Goal: Transaction & Acquisition: Purchase product/service

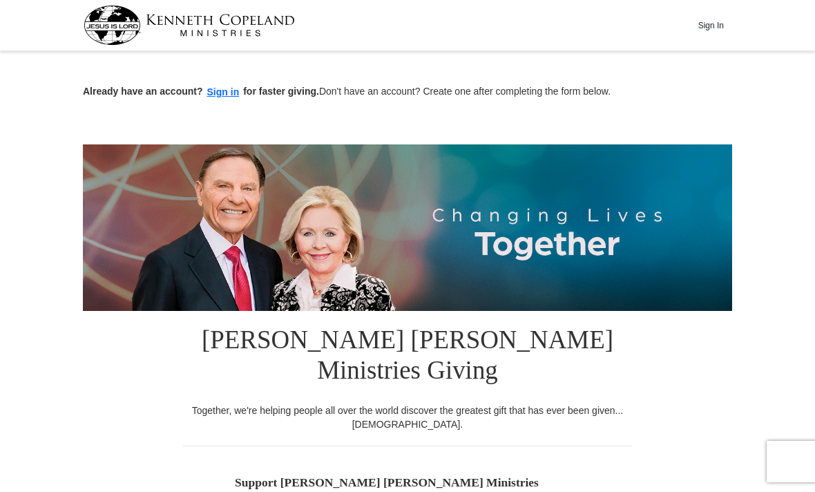
click at [704, 32] on button "Sign In" at bounding box center [710, 25] width 41 height 21
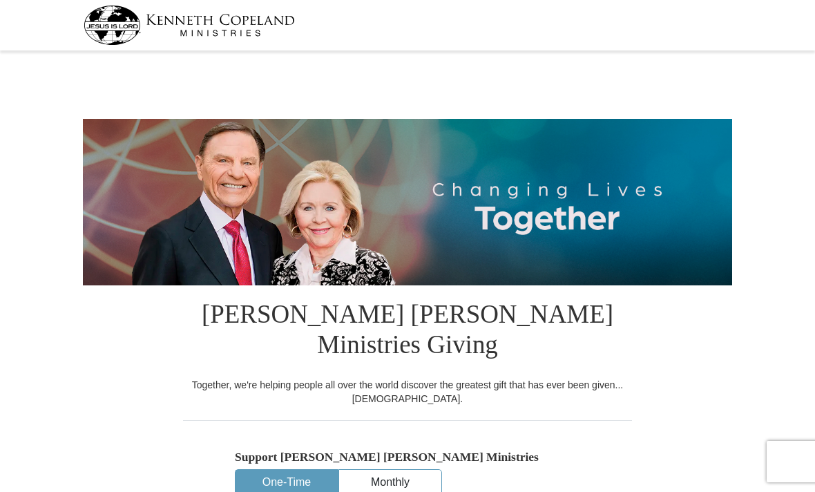
select select "TN"
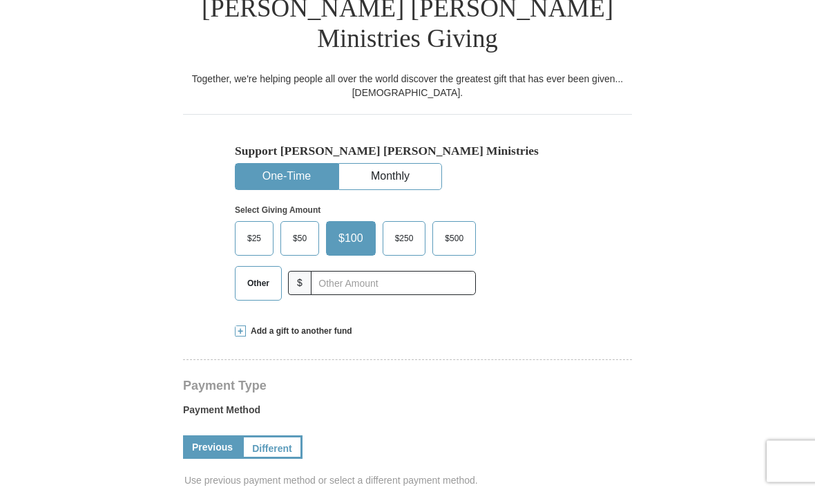
scroll to position [306, 0]
click at [263, 273] on span "Other" at bounding box center [258, 283] width 36 height 21
click at [0, 0] on input "Other" at bounding box center [0, 0] width 0 height 0
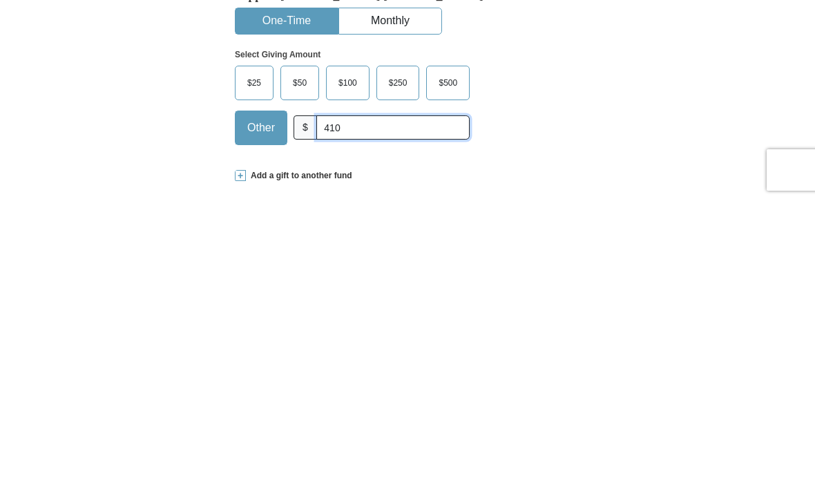
scroll to position [172, 0]
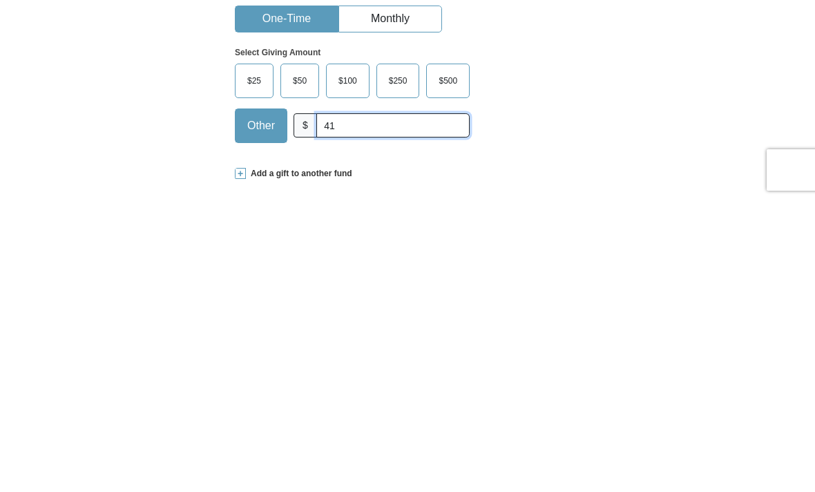
type input "4"
click at [240, 460] on span at bounding box center [240, 465] width 11 height 11
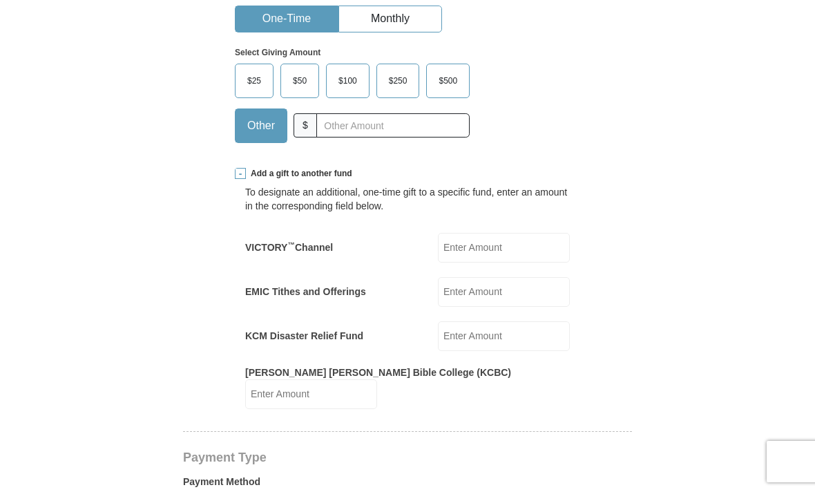
click at [508, 233] on input "VICTORY ™ Channel" at bounding box center [504, 248] width 132 height 30
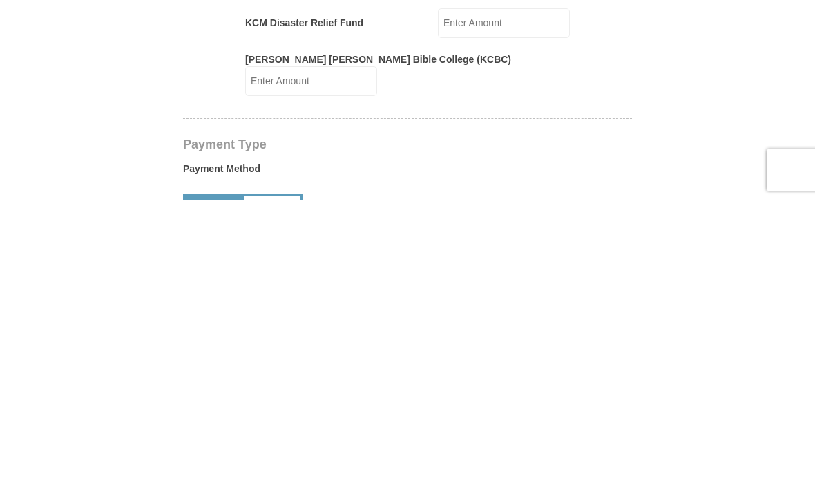
scroll to position [486, 0]
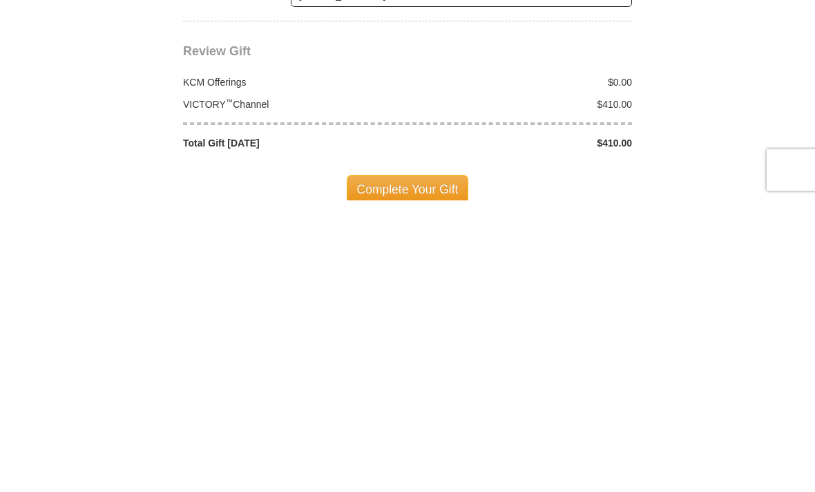
type input "410"
click at [392, 466] on span "Complete Your Gift" at bounding box center [408, 480] width 122 height 29
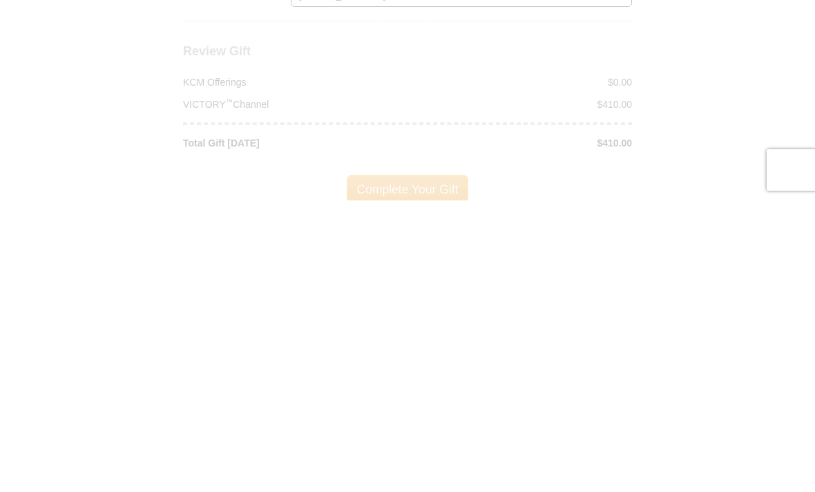
scroll to position [1513, 0]
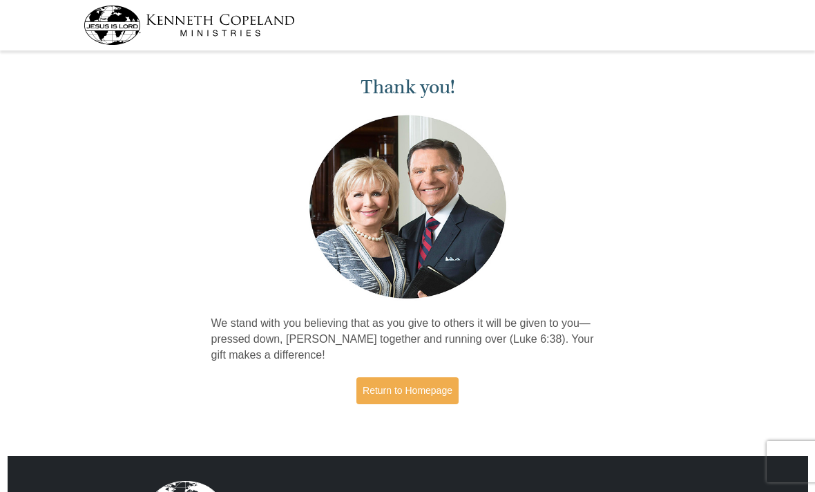
click at [402, 399] on link "Return to Homepage" at bounding box center [408, 390] width 102 height 27
